Goal: Transaction & Acquisition: Purchase product/service

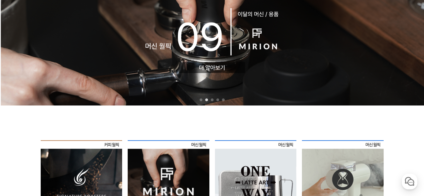
scroll to position [21, 0]
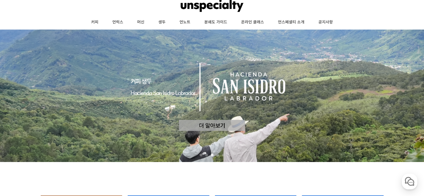
click at [390, 8] on div at bounding box center [212, 5] width 390 height 19
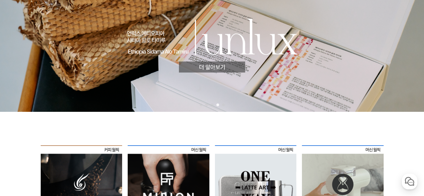
scroll to position [0, 0]
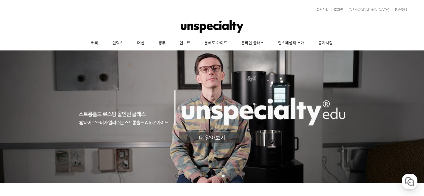
click at [363, 33] on div at bounding box center [212, 26] width 390 height 19
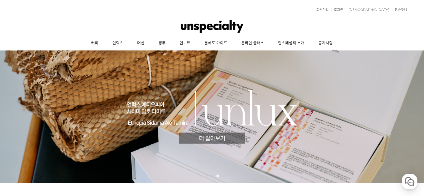
click at [374, 37] on ul "커피 언럭스 머신 생두 언노트 분쇄도 가이드 온라인 클래스 언스페셜티 소개 공지사항" at bounding box center [212, 43] width 390 height 14
click at [98, 43] on link "커피" at bounding box center [94, 43] width 21 height 14
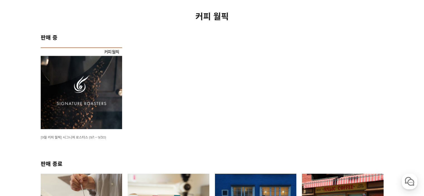
scroll to position [84, 0]
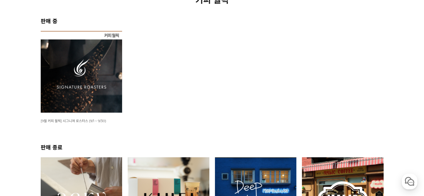
click at [100, 76] on img at bounding box center [82, 72] width 82 height 82
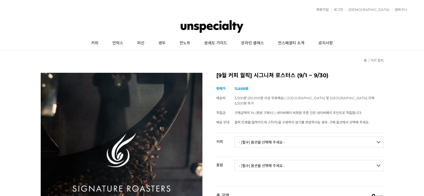
click at [307, 136] on select "- [필수] 옵션을 선택해 주세요 - ------------------- 언스페셜티 분쇄도 가이드 종이(주문 1건당 최대 1개 제공) 월픽 인…" at bounding box center [308, 141] width 149 height 11
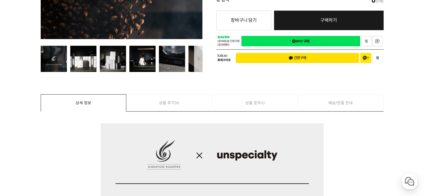
scroll to position [334, 0]
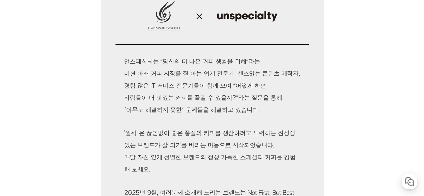
drag, startPoint x: 354, startPoint y: 27, endPoint x: 357, endPoint y: 27, distance: 3.1
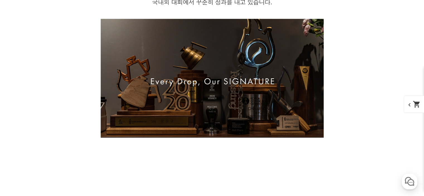
scroll to position [1031, 0]
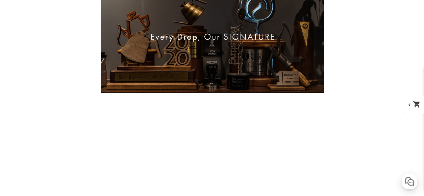
scroll to position [1003, 0]
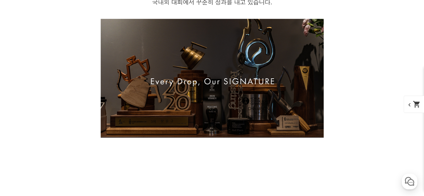
drag, startPoint x: 339, startPoint y: 31, endPoint x: 367, endPoint y: 30, distance: 28.2
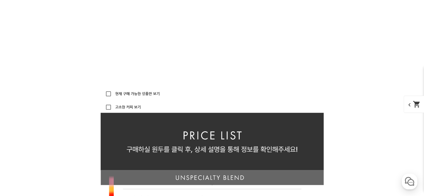
scroll to position [1170, 0]
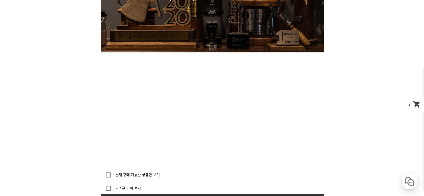
scroll to position [1086, 0]
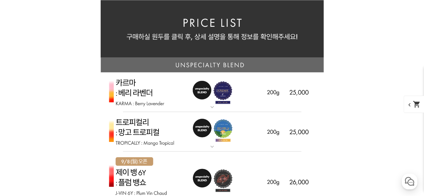
click at [377, 36] on div "게시글 신고하기 신고사유 관련없는 내용 욕설/비방 개인정보유출 광고/홍보글 기타 신고해주신 내용은 쇼핑몰 운영자의 검토 후 내부 운영 정책에 …" at bounding box center [212, 123] width 343 height 2231
click at [377, 35] on div "게시글 신고하기 신고사유 관련없는 내용 욕설/비방 개인정보유출 광고/홍보글 기타 신고해주신 내용은 쇼핑몰 운영자의 검토 후 내부 운영 정책에 …" at bounding box center [212, 123] width 343 height 2231
click at [377, 33] on div "게시글 신고하기 신고사유 관련없는 내용 욕설/비방 개인정보유출 광고/홍보글 기타 신고해주신 내용은 쇼핑몰 운영자의 검토 후 내부 운영 정책에 …" at bounding box center [212, 123] width 343 height 2231
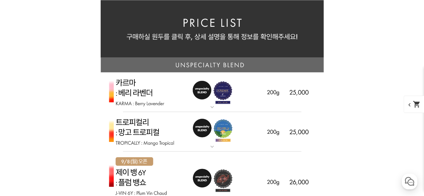
drag, startPoint x: 346, startPoint y: 16, endPoint x: 369, endPoint y: 15, distance: 23.1
click at [353, 17] on div "게시글 신고하기 신고사유 관련없는 내용 욕설/비방 개인정보유출 광고/홍보글 기타 신고해주신 내용은 쇼핑몰 운영자의 검토 후 내부 운영 정책에 …" at bounding box center [212, 123] width 343 height 2231
click at [378, 15] on div "게시글 신고하기 신고사유 관련없는 내용 욕설/비방 개인정보유출 광고/홍보글 기타 신고해주신 내용은 쇼핑몰 운영자의 검토 후 내부 운영 정책에 …" at bounding box center [212, 123] width 343 height 2231
click at [380, 15] on div "게시글 신고하기 신고사유 관련없는 내용 욕설/비방 개인정보유출 광고/홍보글 기타 신고해주신 내용은 쇼핑몰 운영자의 검토 후 내부 운영 정책에 …" at bounding box center [212, 123] width 343 height 2231
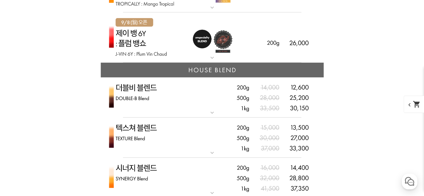
scroll to position [1420, 0]
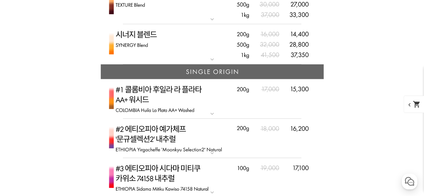
scroll to position [1560, 0]
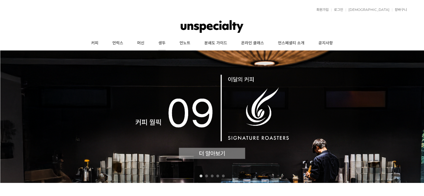
click at [162, 42] on link "생두" at bounding box center [161, 43] width 21 height 14
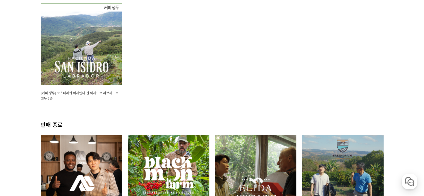
scroll to position [56, 0]
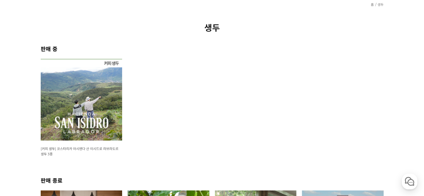
click at [113, 87] on img at bounding box center [82, 100] width 82 height 82
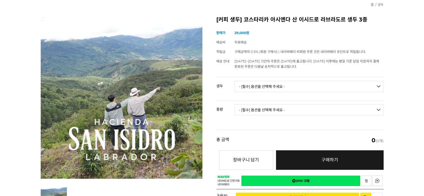
click at [313, 84] on select "- [필수] 옵션을 선택해 주세요 - ------------------- [GEOGRAPHIC_DATA] 아시엔다 산 이시드로 라브라도르 엘 …" at bounding box center [308, 86] width 149 height 11
select select "코스타리카 아시엔다 산 이시드로 라브라도르 엘 세드로 [PERSON_NAME]"
click at [234, 81] on select "- [필수] 옵션을 선택해 주세요 - ------------------- [GEOGRAPHIC_DATA] 아시엔다 산 이시드로 라브라도르 엘 …" at bounding box center [308, 86] width 149 height 11
click at [343, 107] on select "- [필수] 옵션을 선택해 주세요 - ------------------- 500g 1kg" at bounding box center [308, 109] width 149 height 11
select select "1kg"
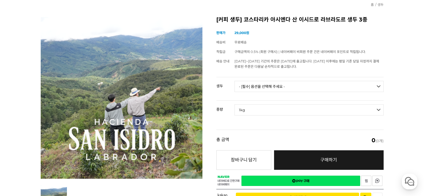
click at [234, 104] on select "- [필수] 옵션을 선택해 주세요 - ------------------- 500g 1kg" at bounding box center [308, 109] width 149 height 11
select select "*"
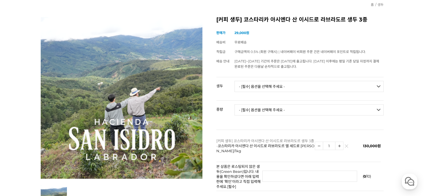
click at [325, 84] on select "- [필수] 옵션을 선택해 주세요 - ------------------- [GEOGRAPHIC_DATA] 아시엔다 산 이시드로 라브라도르 엘 …" at bounding box center [308, 86] width 149 height 11
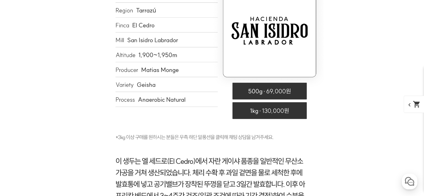
scroll to position [2279, 0]
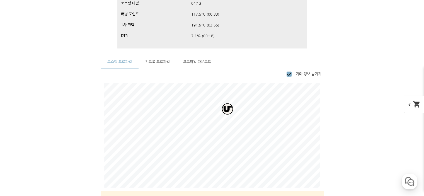
scroll to position [3923, 0]
